Goal: Find specific page/section: Find specific page/section

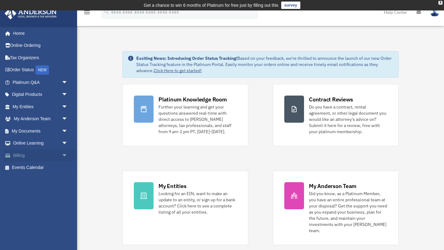
click at [25, 155] on link "Billing arrow_drop_down" at bounding box center [40, 155] width 73 height 12
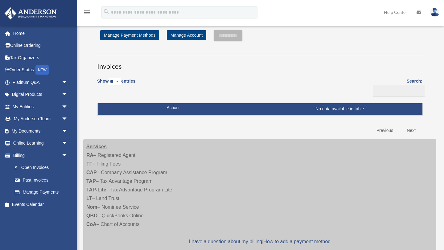
scroll to position [14, 0]
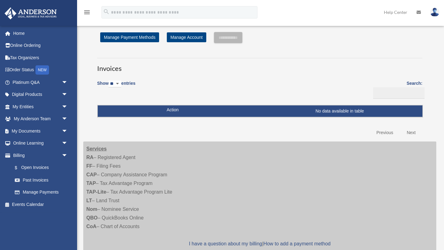
click at [87, 157] on strong "RA" at bounding box center [89, 157] width 7 height 5
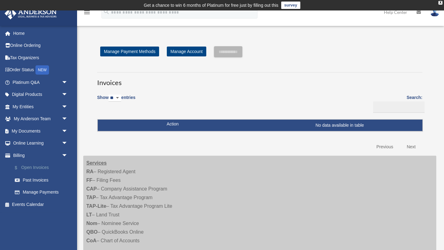
click at [39, 166] on link "$ Open Invoices" at bounding box center [43, 167] width 68 height 13
click at [37, 178] on link "Past Invoices" at bounding box center [43, 180] width 68 height 12
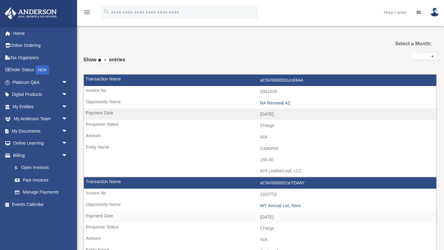
select select
